Goal: Task Accomplishment & Management: Complete application form

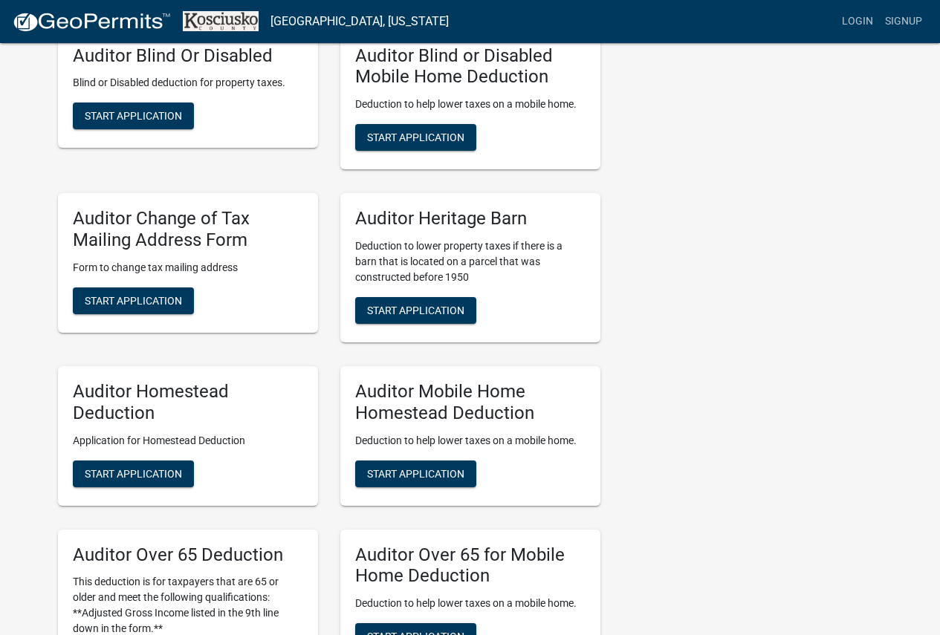
scroll to position [669, 0]
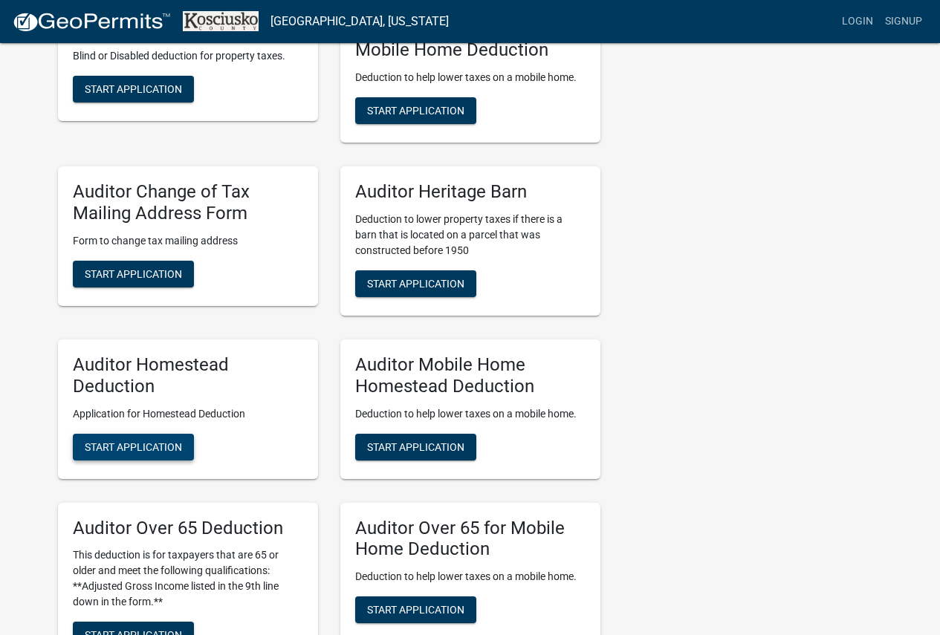
click at [149, 452] on span "Start Application" at bounding box center [133, 447] width 97 height 12
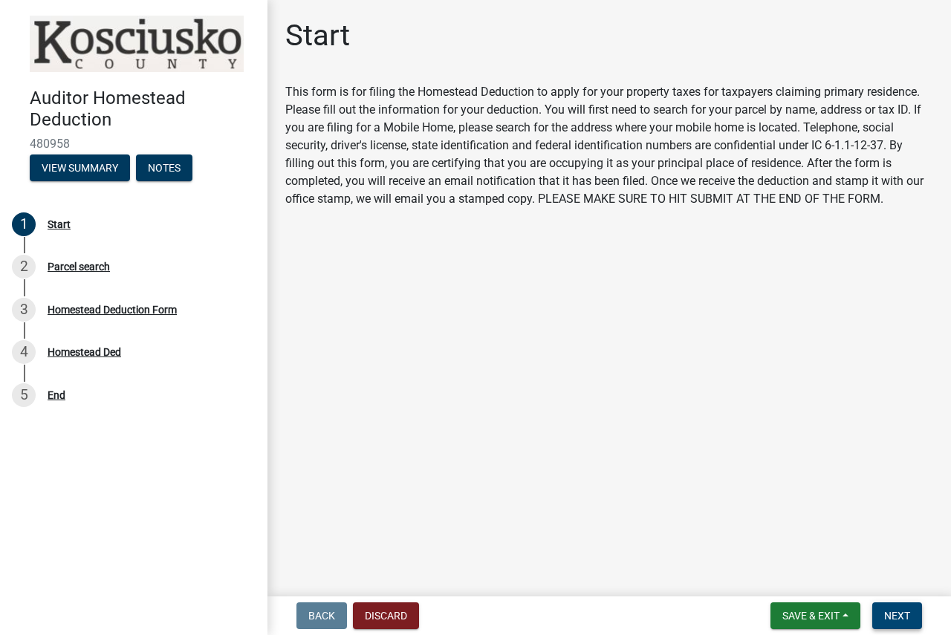
click at [911, 615] on button "Next" at bounding box center [898, 616] width 50 height 27
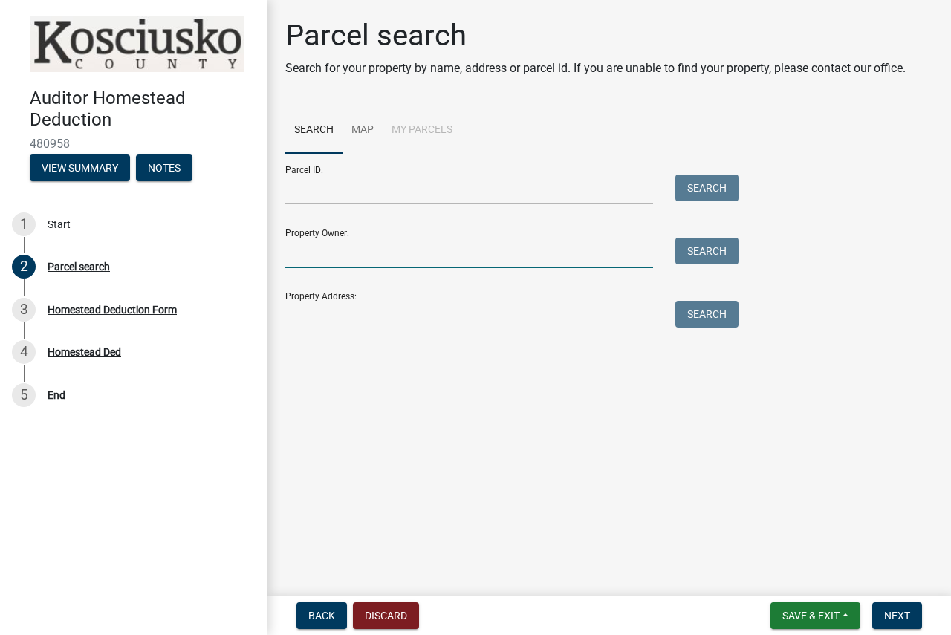
click at [424, 263] on input "Property Owner:" at bounding box center [469, 253] width 368 height 30
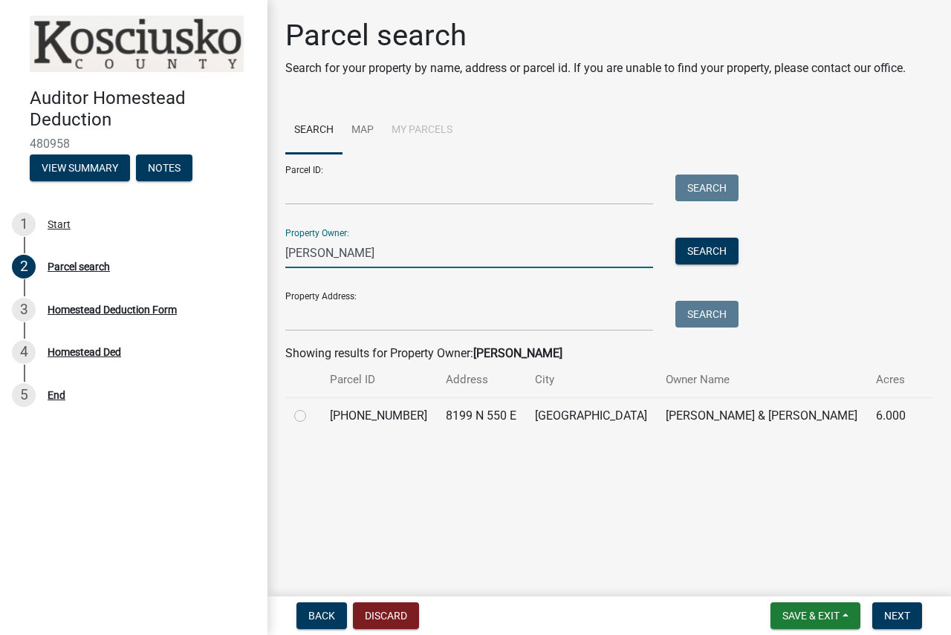
type input "[PERSON_NAME]"
click at [312, 407] on label at bounding box center [312, 407] width 0 height 0
click at [312, 414] on input "radio" at bounding box center [317, 412] width 10 height 10
radio input "true"
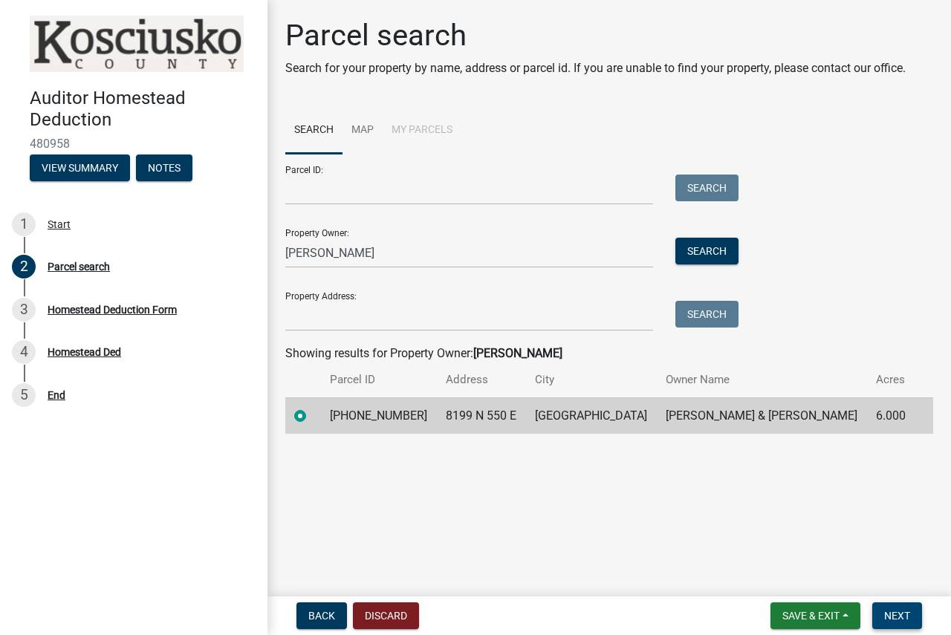
click at [906, 621] on span "Next" at bounding box center [897, 616] width 26 height 12
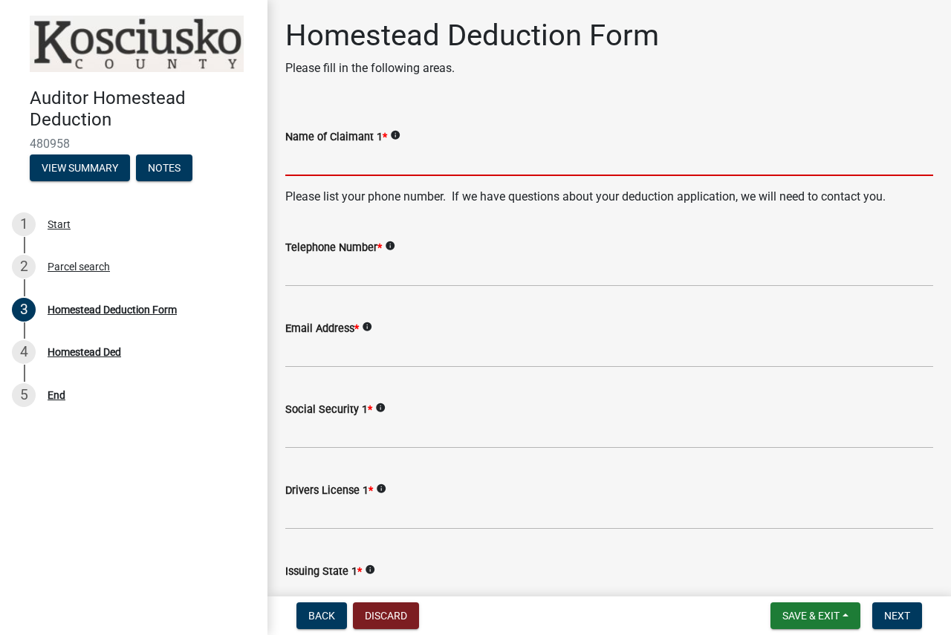
click at [328, 161] on input "Name of Claimant 1 *" at bounding box center [609, 161] width 648 height 30
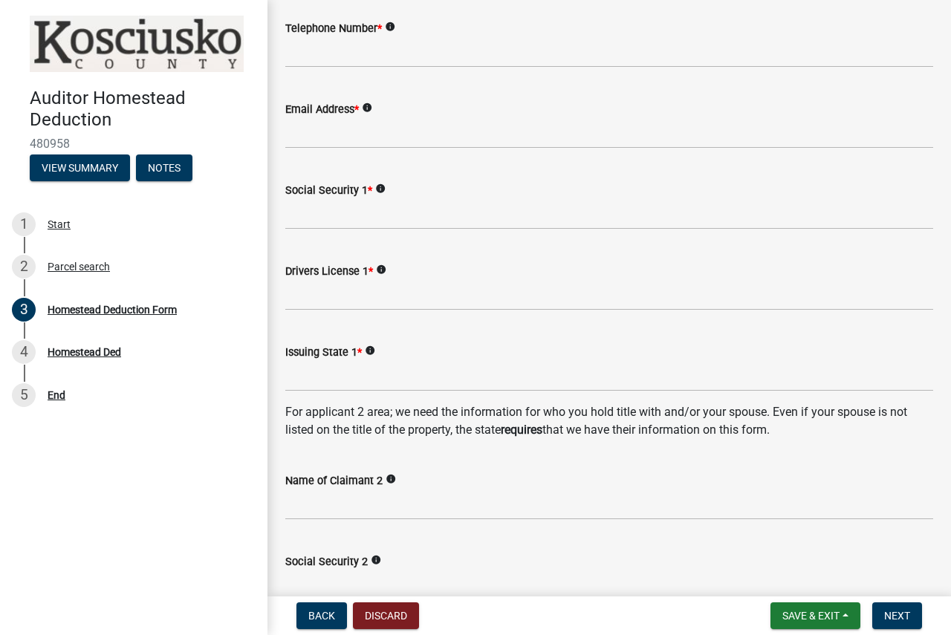
scroll to position [297, 0]
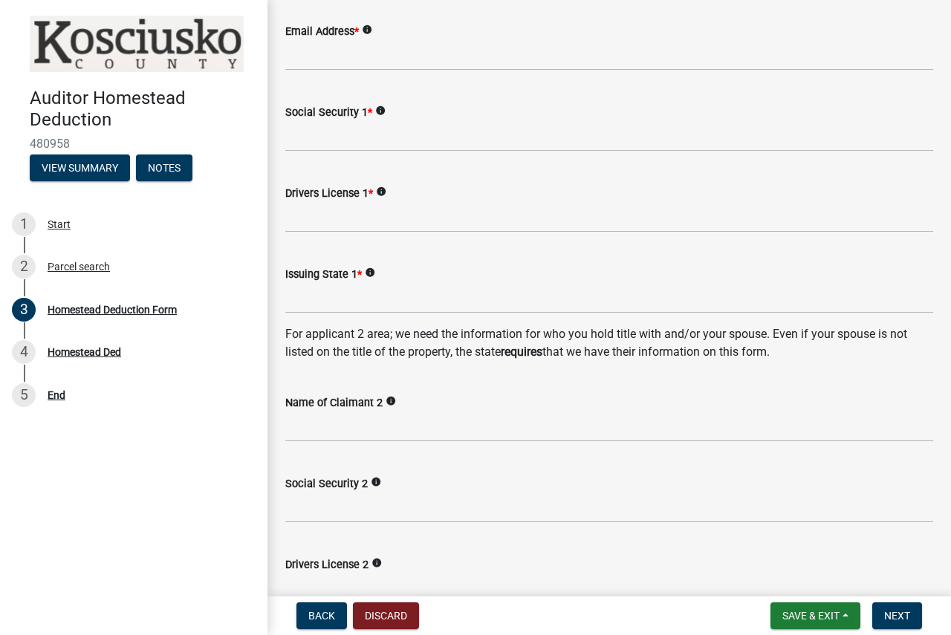
type input "[PERSON_NAME]"
click at [352, 433] on input "Name of Claimant 2" at bounding box center [609, 427] width 648 height 30
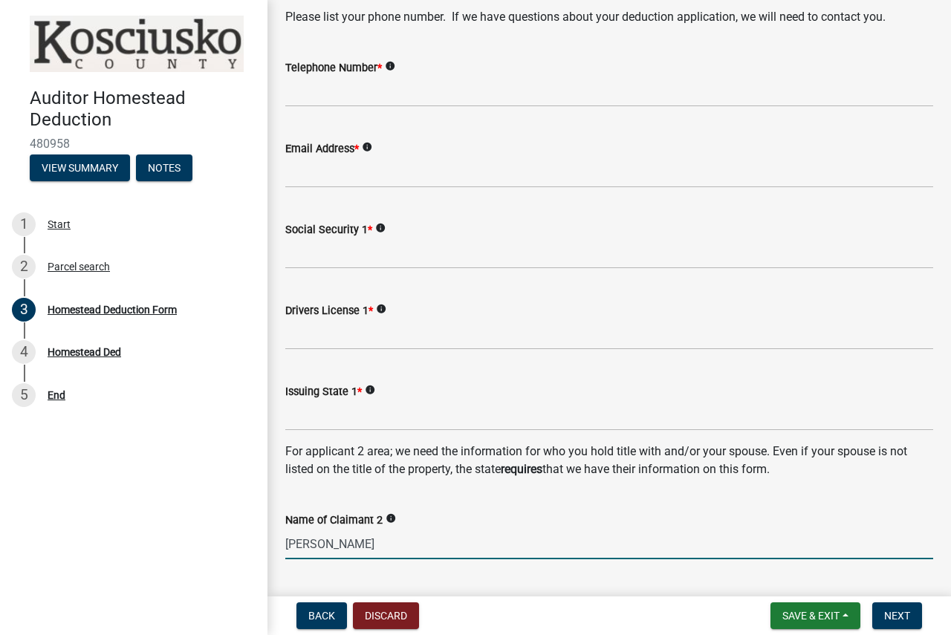
scroll to position [0, 0]
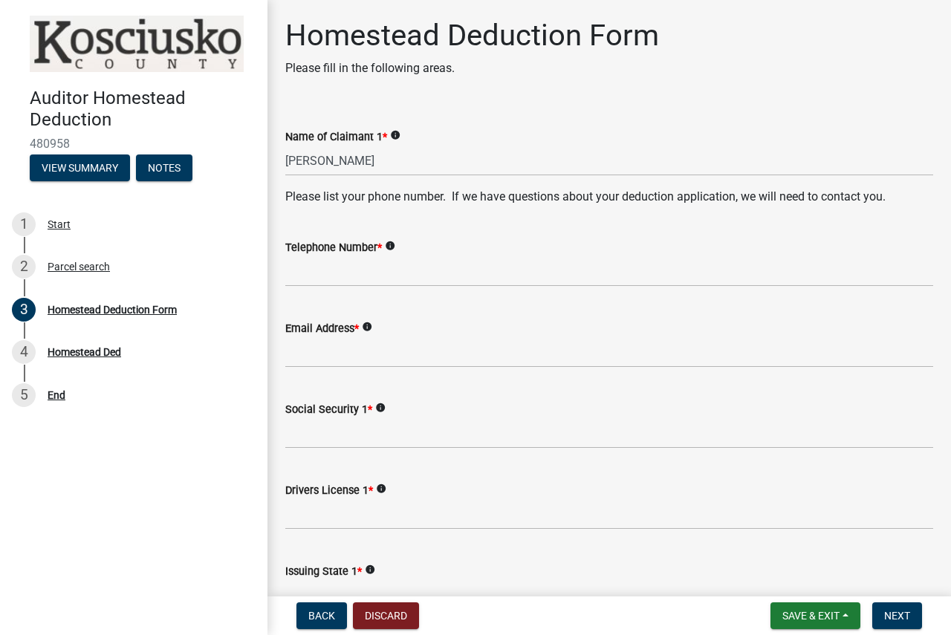
type input "[PERSON_NAME]"
click at [329, 161] on input "[PERSON_NAME]" at bounding box center [609, 161] width 648 height 30
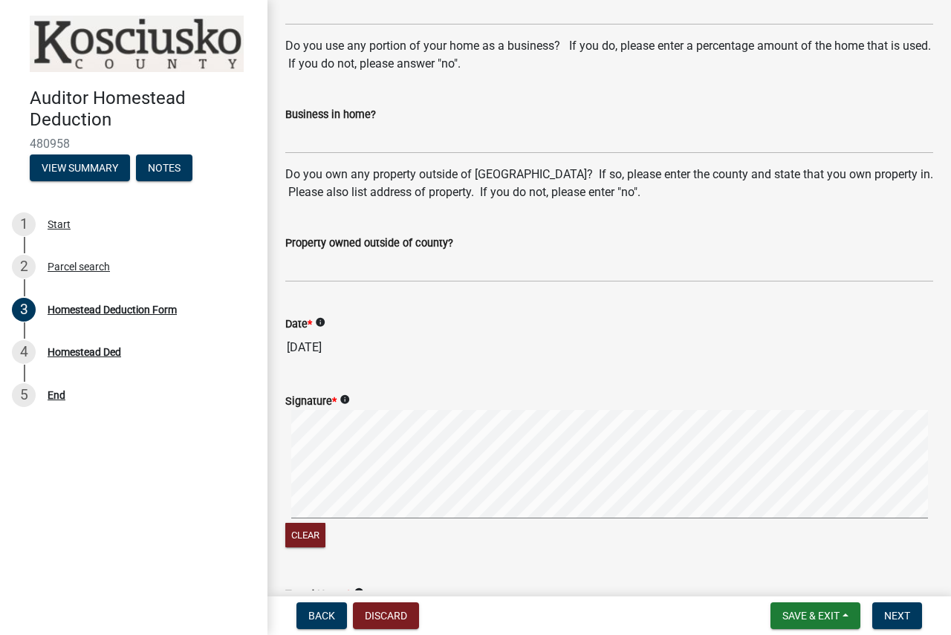
scroll to position [966, 0]
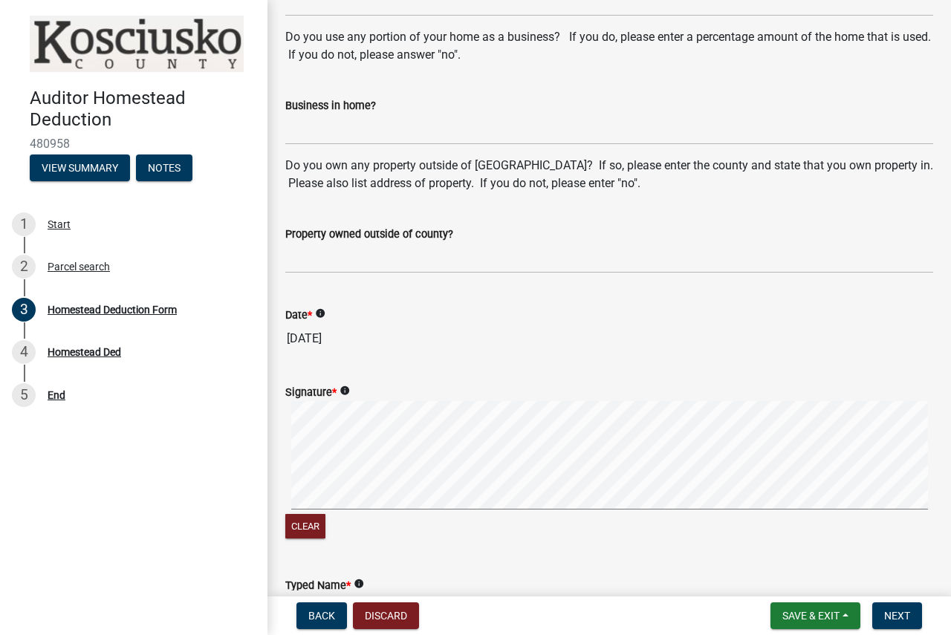
click at [276, 514] on div "Signature * info Clear" at bounding box center [609, 454] width 670 height 177
click at [337, 525] on div "Clear" at bounding box center [609, 471] width 648 height 141
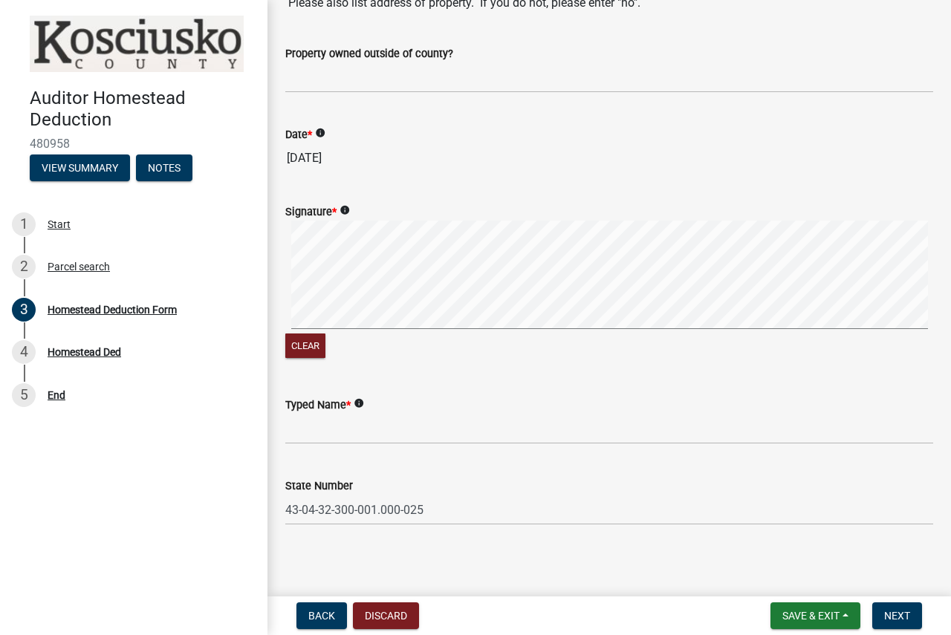
scroll to position [1151, 0]
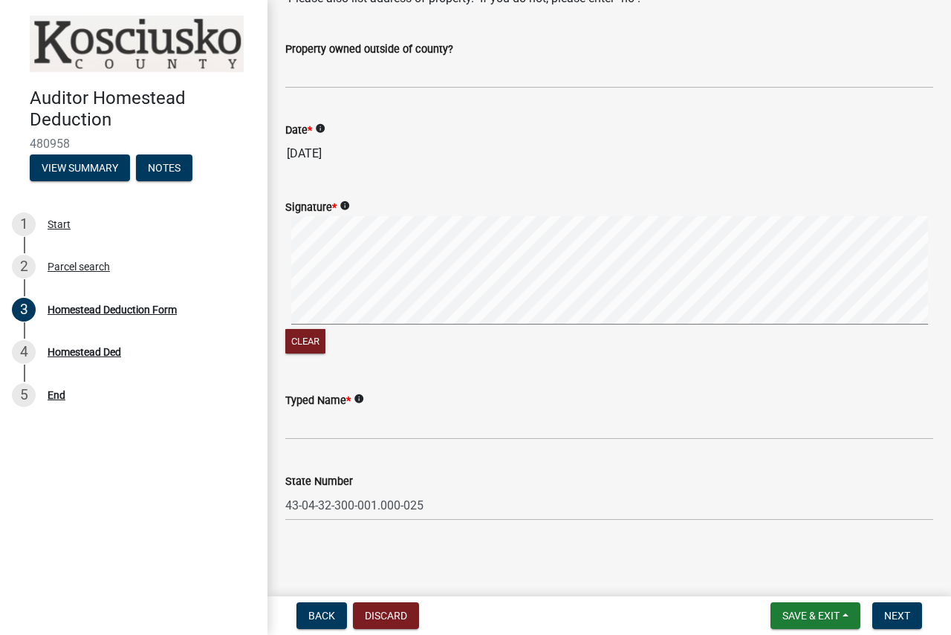
type input "[PERSON_NAME]"
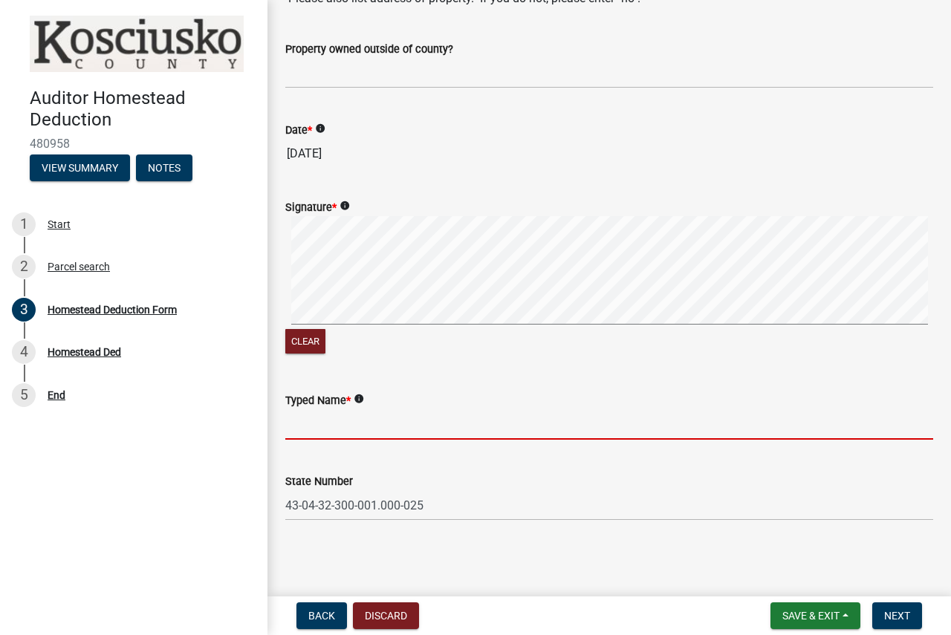
click at [323, 433] on input "Typed Name *" at bounding box center [609, 425] width 648 height 30
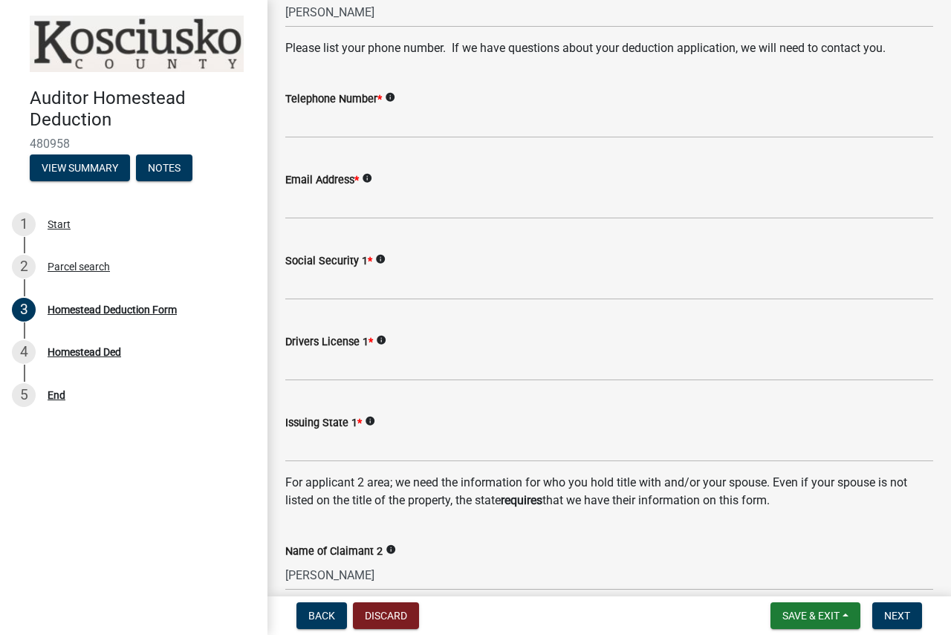
scroll to position [0, 0]
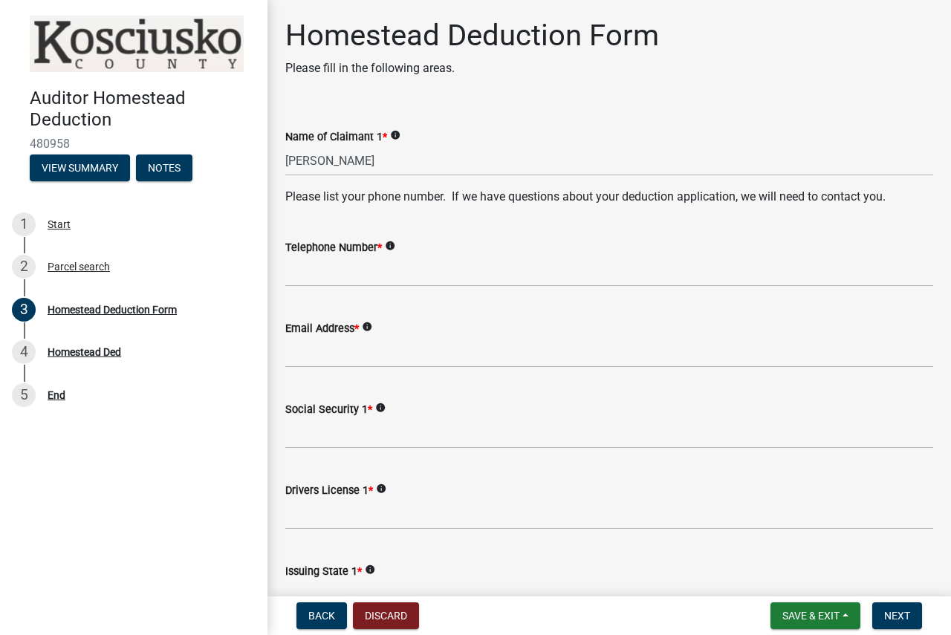
type input "[PERSON_NAME]"
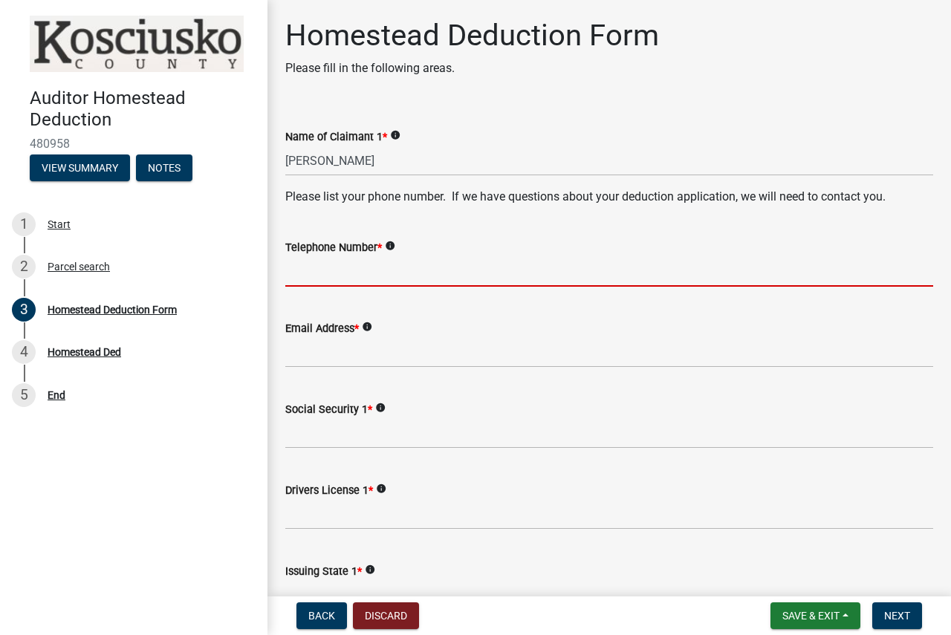
click at [402, 279] on input "Telephone Number *" at bounding box center [609, 271] width 648 height 30
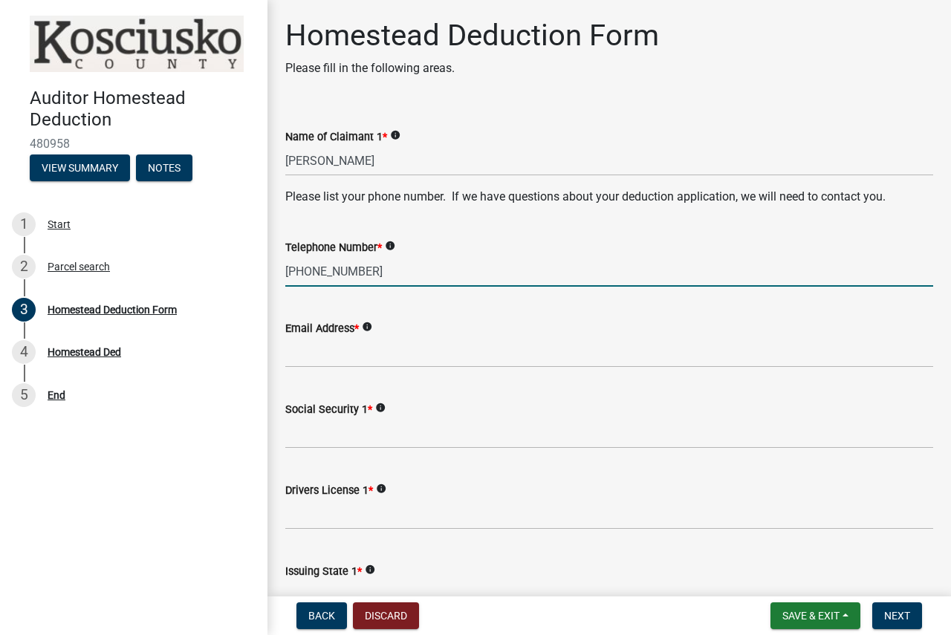
type input "[PHONE_NUMBER]"
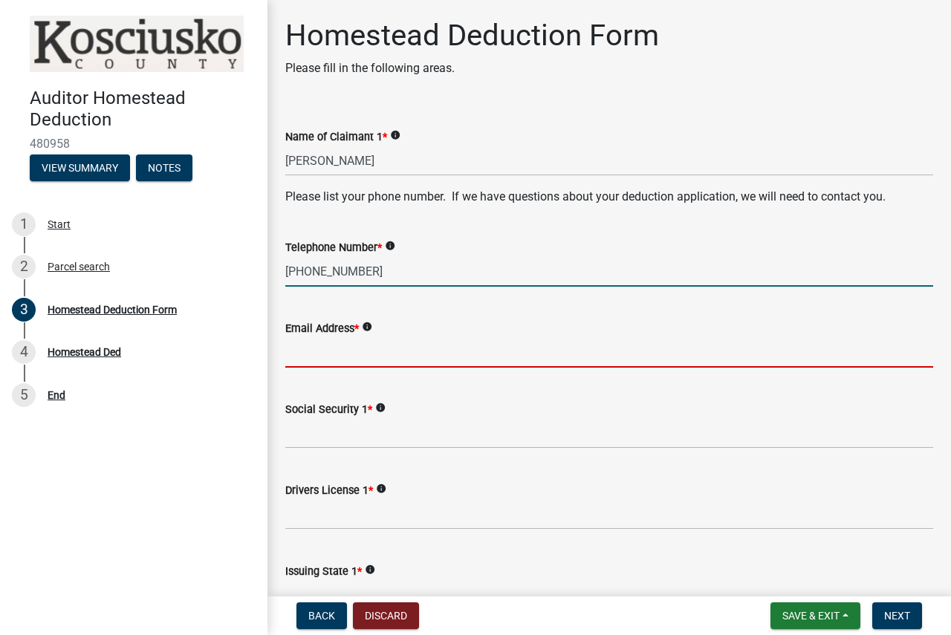
click at [400, 359] on input "Email Address *" at bounding box center [609, 352] width 648 height 30
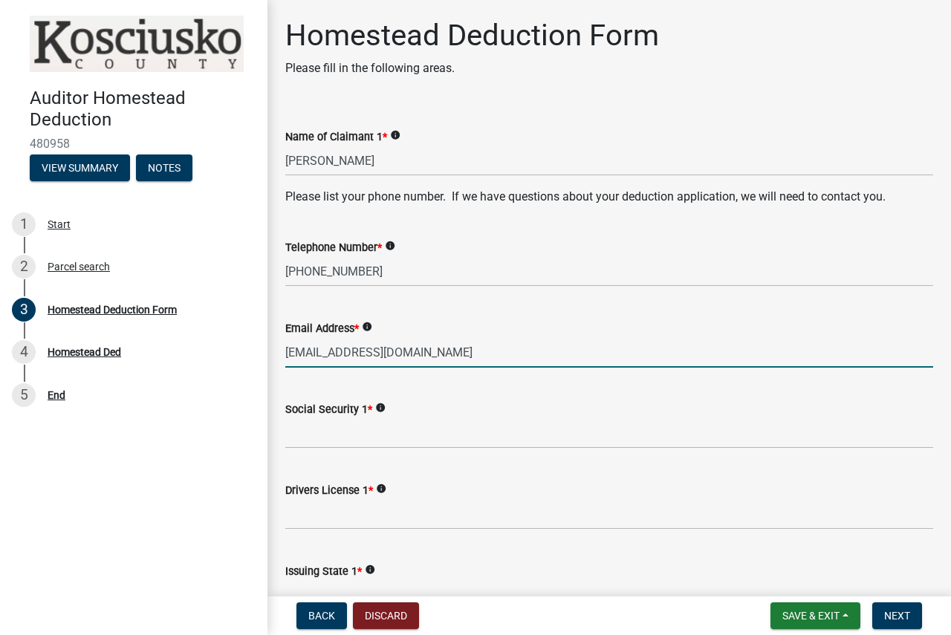
type input "[EMAIL_ADDRESS][DOMAIN_NAME]"
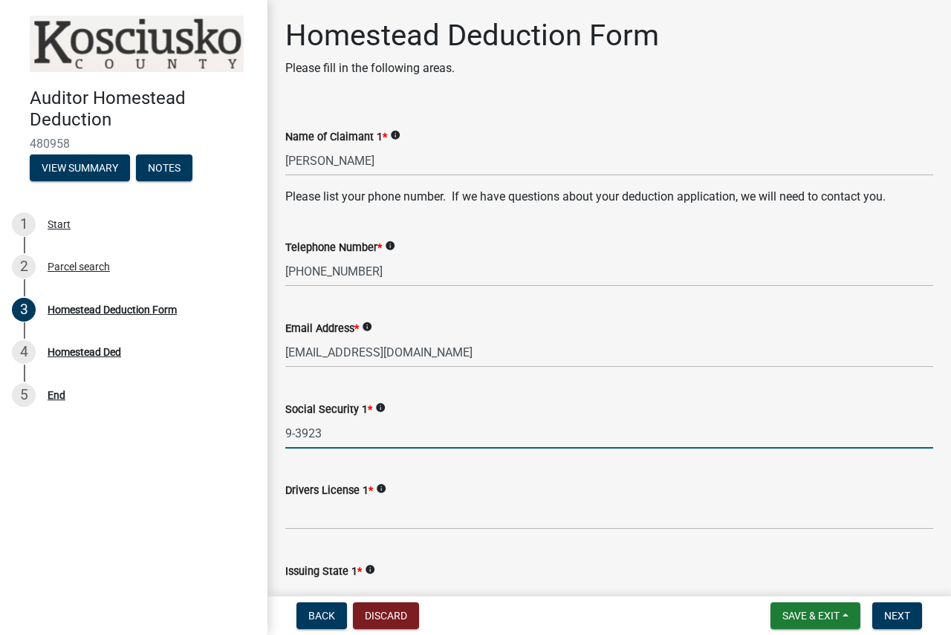
type input "9-3923"
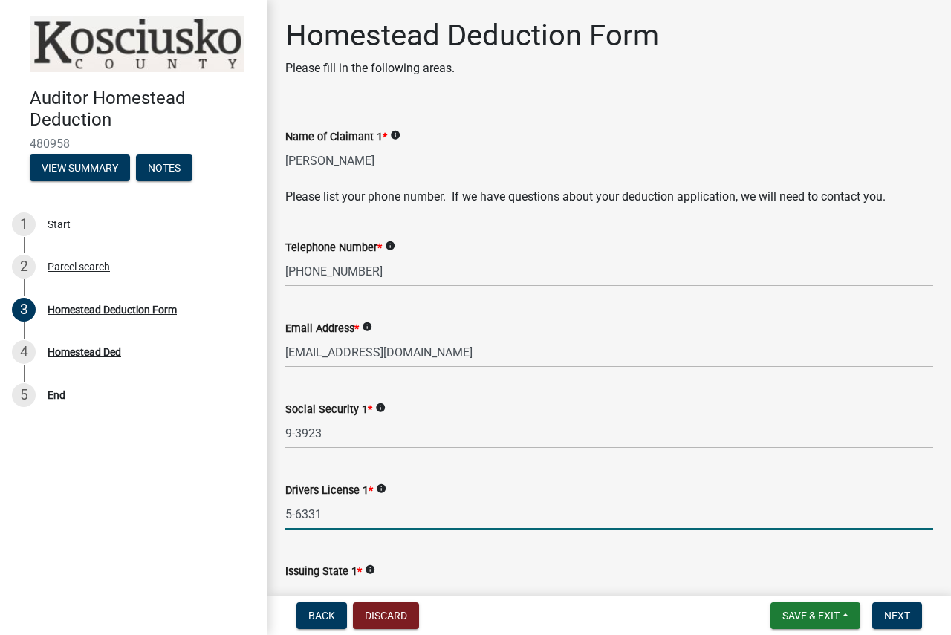
type input "5-6331"
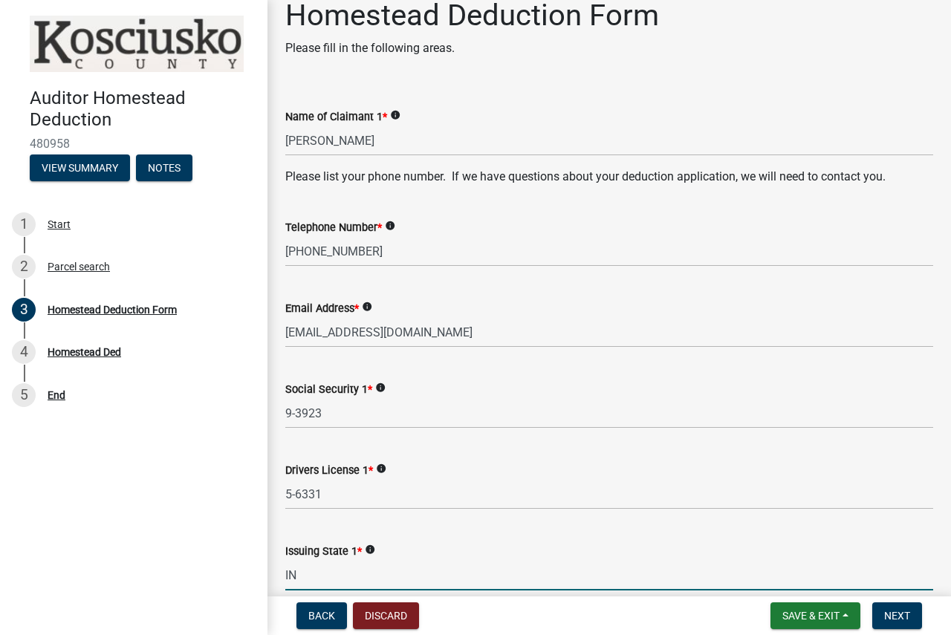
type input "IN"
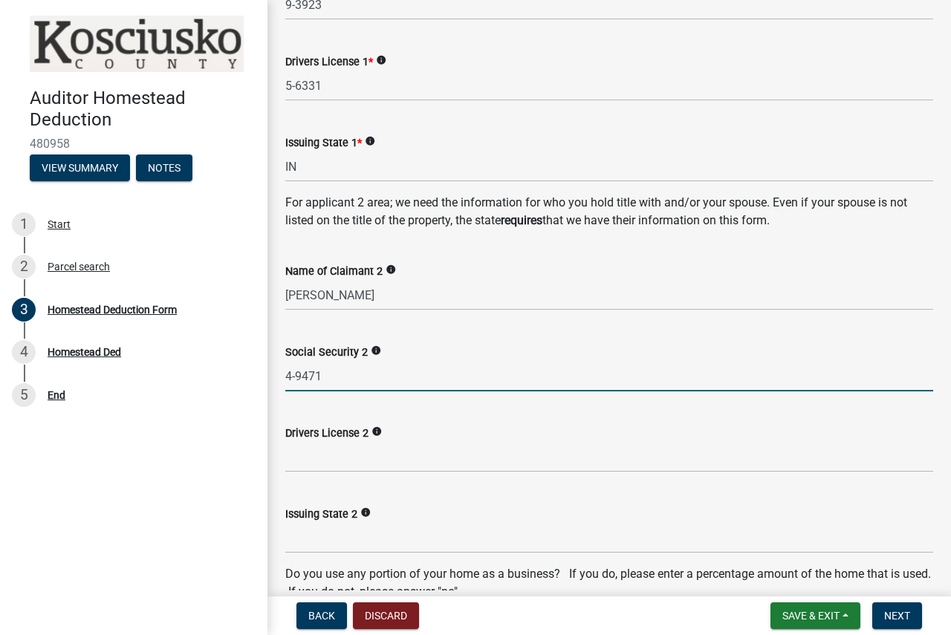
type input "4-9471"
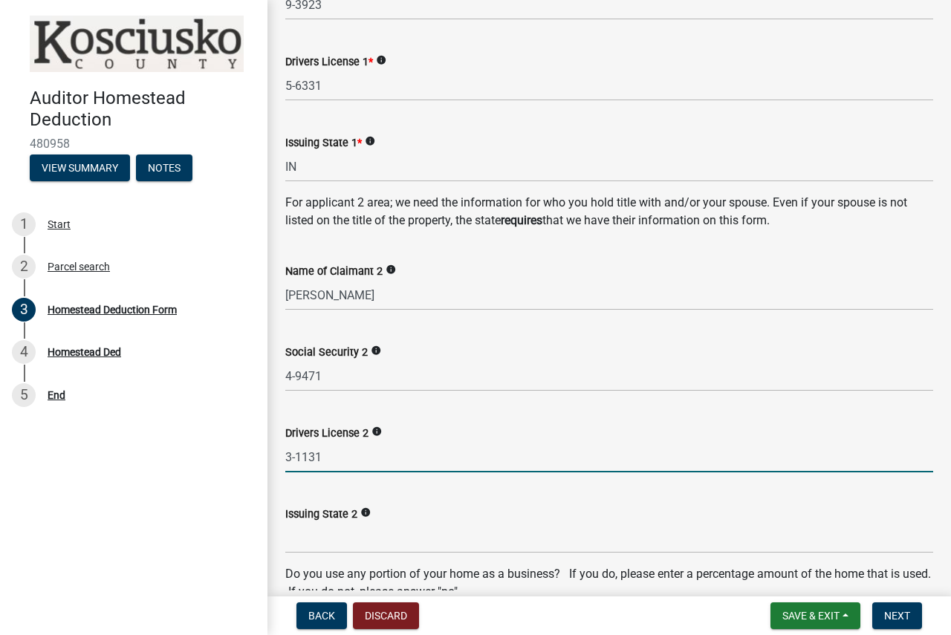
type input "3-1131"
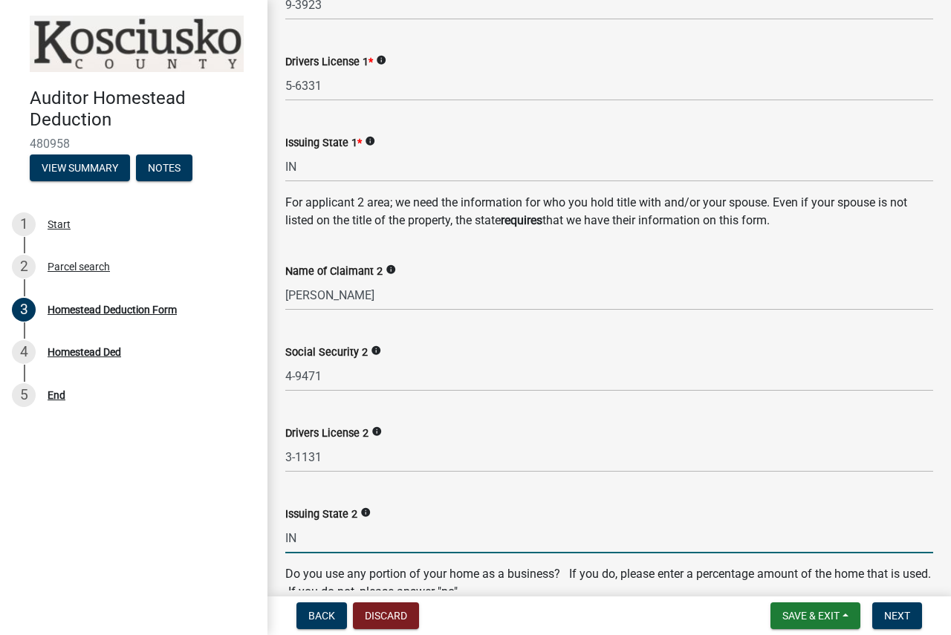
type input "IN"
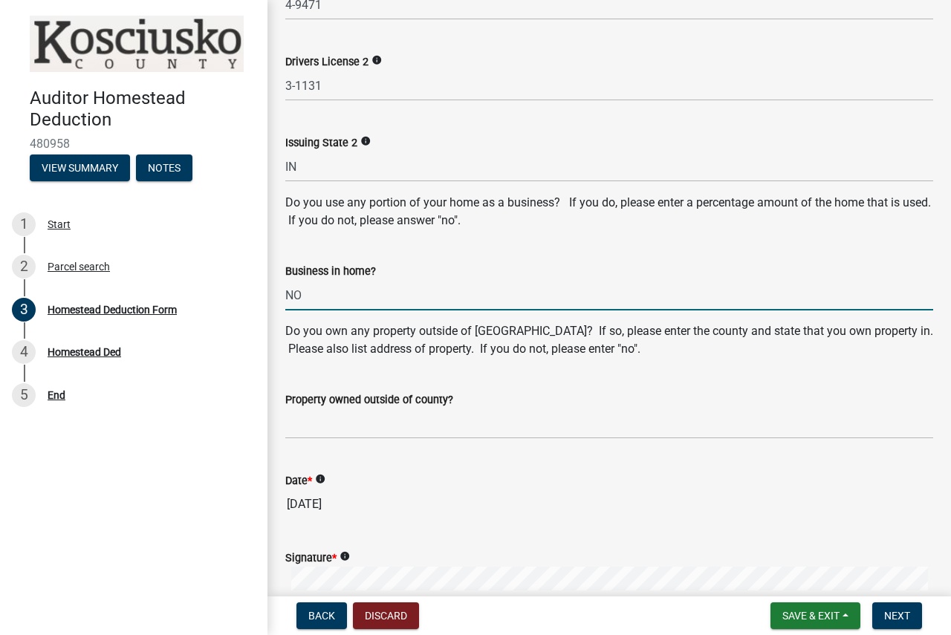
type input "NO"
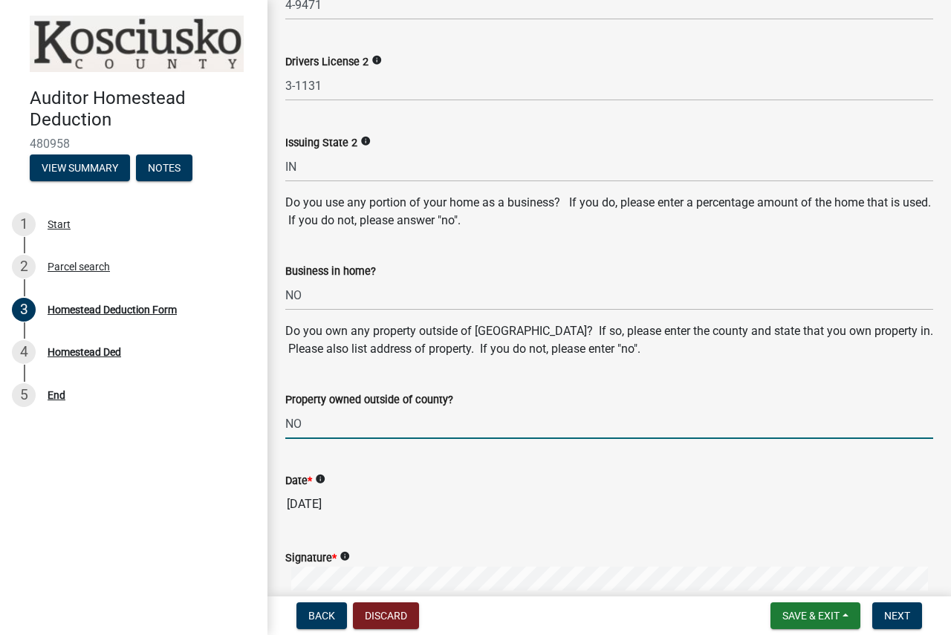
type input "N"
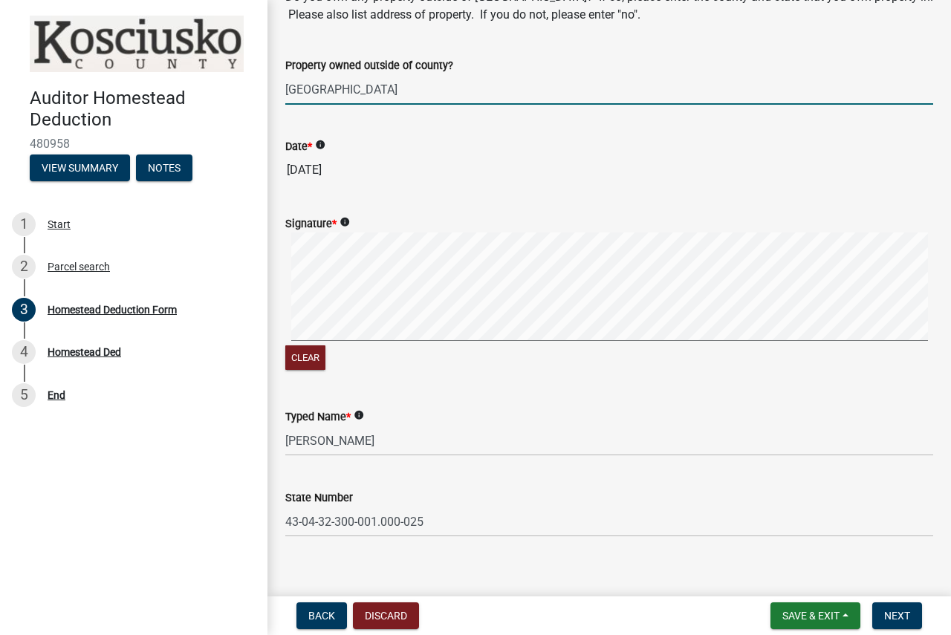
scroll to position [1151, 0]
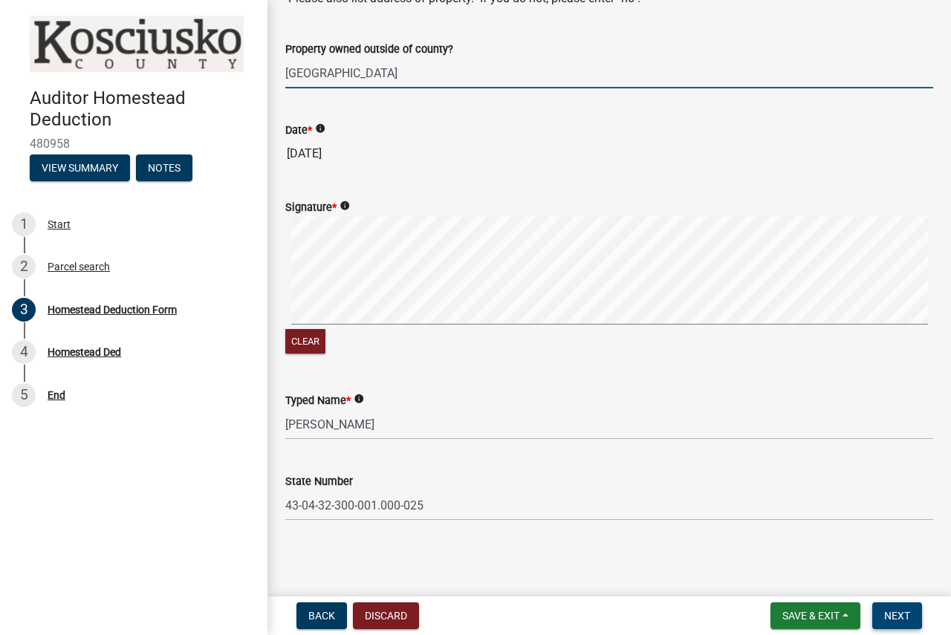
type input "[GEOGRAPHIC_DATA]"
click at [904, 612] on span "Next" at bounding box center [897, 616] width 26 height 12
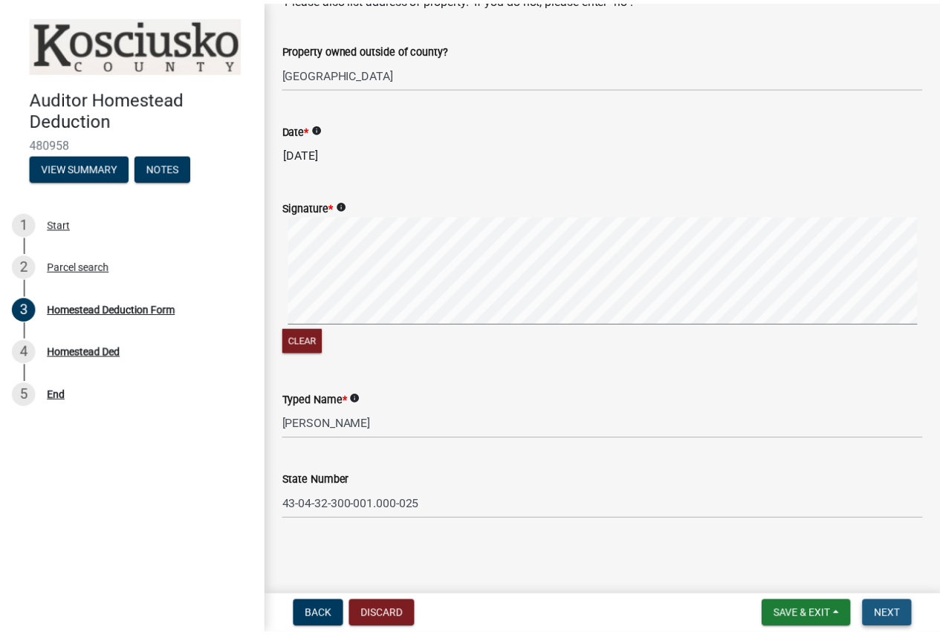
scroll to position [0, 0]
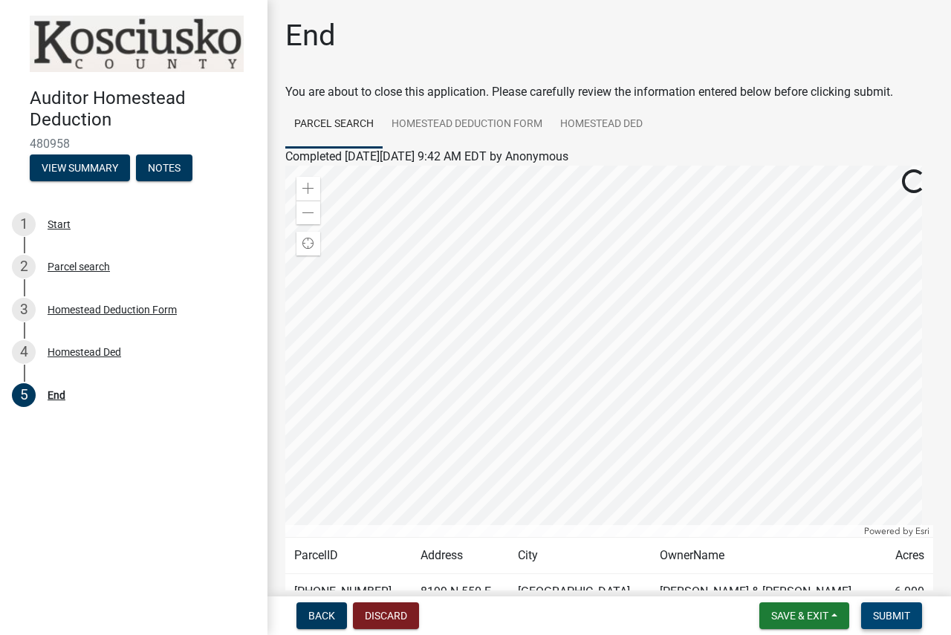
click at [916, 609] on button "Submit" at bounding box center [891, 616] width 61 height 27
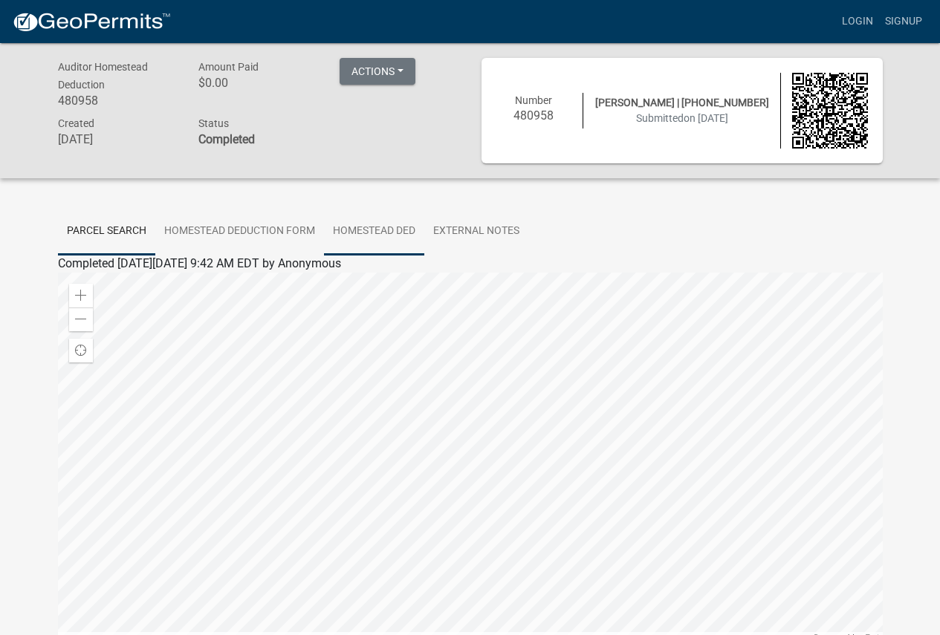
click at [418, 224] on link "Homestead Ded" at bounding box center [374, 232] width 100 height 48
click at [138, 281] on link "Homestead Ded" at bounding box center [100, 281] width 84 height 14
